Goal: Information Seeking & Learning: Get advice/opinions

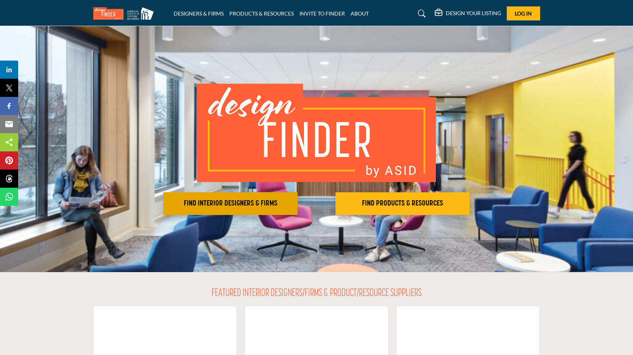
click at [252, 200] on h2 "FIND INTERIOR DESIGNERS & FIRMS" at bounding box center [231, 203] width 130 height 9
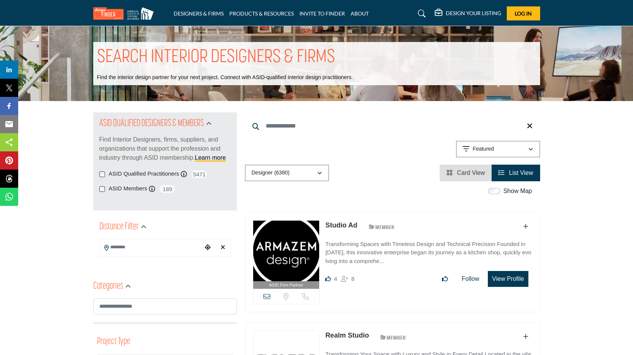
click at [102, 192] on div "ASID Members ASID Member who supports and impacts the Interior Design industry.…" at bounding box center [164, 188] width 131 height 9
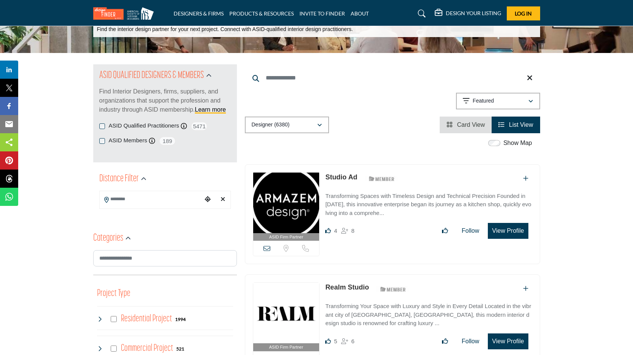
scroll to position [64, 0]
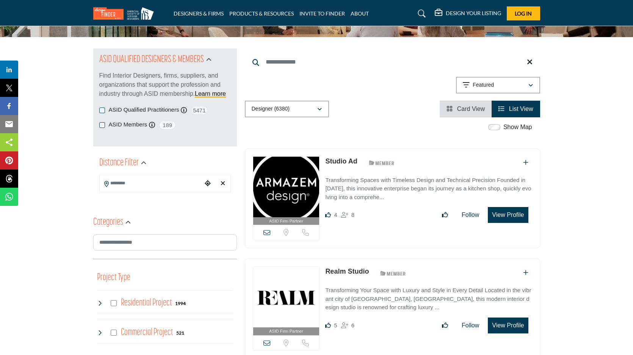
click at [142, 185] on input "Search Location" at bounding box center [151, 183] width 102 height 15
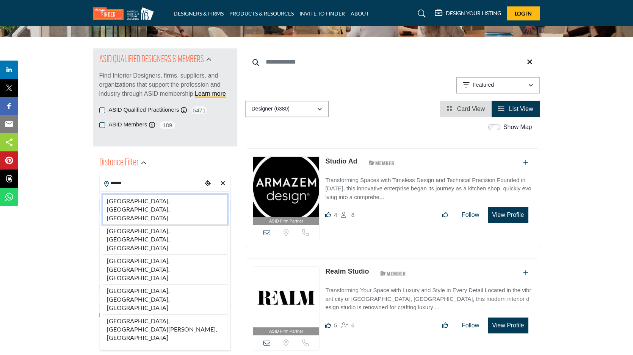
click at [140, 205] on li "[GEOGRAPHIC_DATA], [GEOGRAPHIC_DATA], [GEOGRAPHIC_DATA]" at bounding box center [165, 210] width 125 height 30
type input "**********"
type input "***"
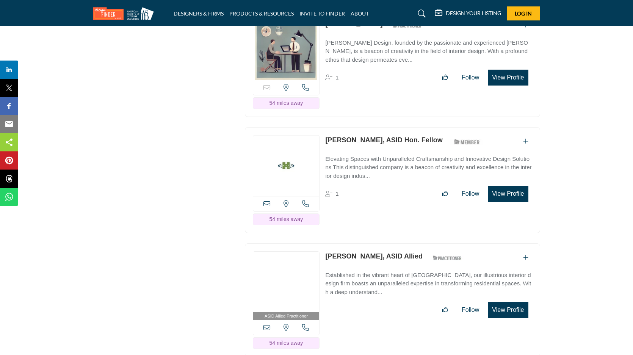
scroll to position [4148, 0]
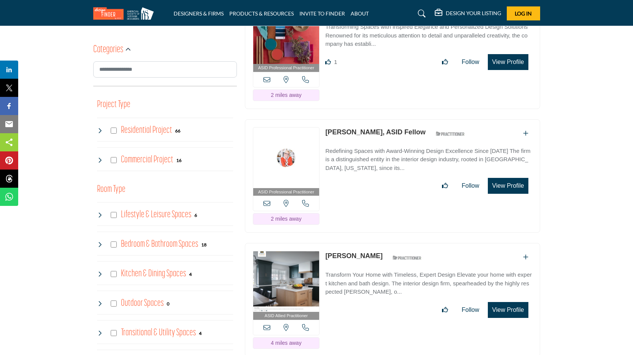
scroll to position [0, 0]
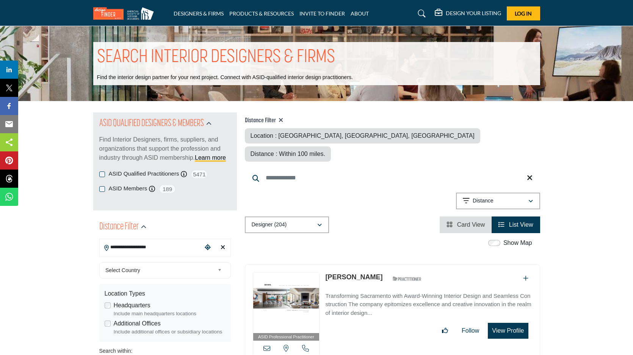
click at [421, 12] on icon at bounding box center [422, 14] width 8 height 8
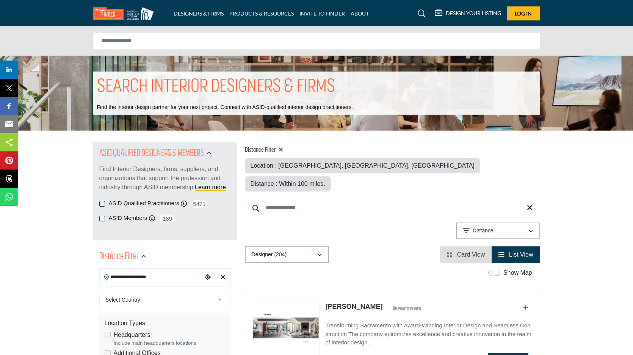
click at [423, 11] on icon at bounding box center [422, 14] width 8 height 8
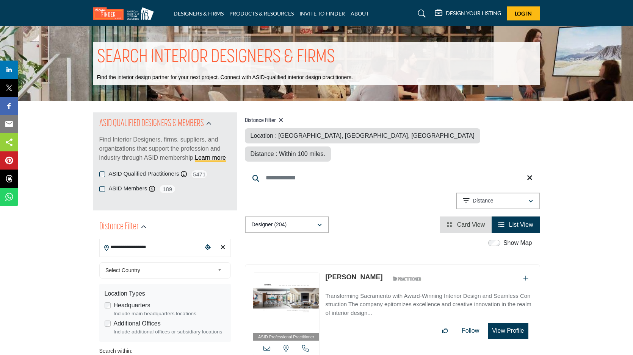
click at [479, 222] on span "Card View" at bounding box center [471, 225] width 28 height 6
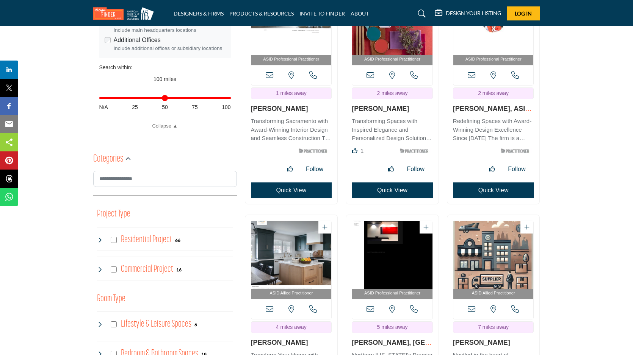
scroll to position [76, 0]
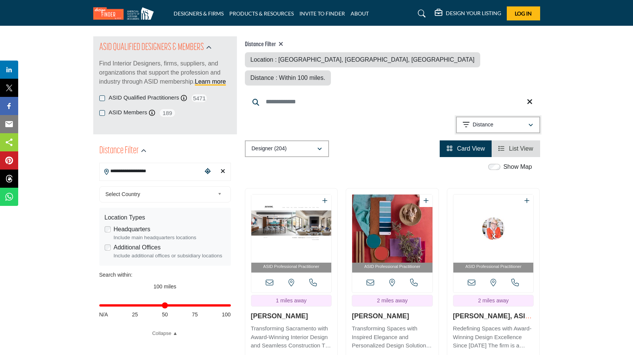
click at [520, 120] on div "Distance" at bounding box center [495, 124] width 65 height 9
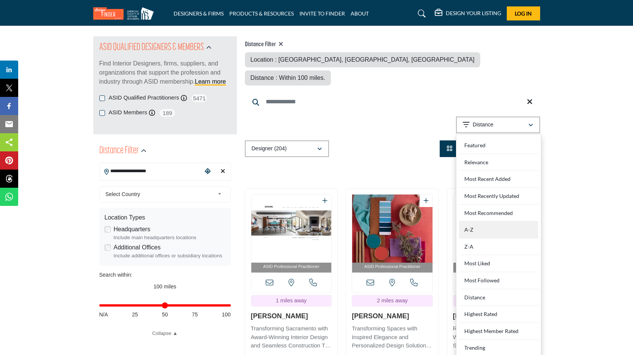
click at [484, 222] on div "A-Z" at bounding box center [498, 230] width 79 height 17
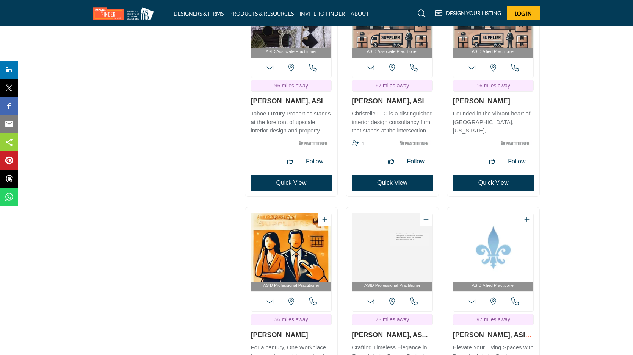
scroll to position [2720, 0]
